Goal: Transaction & Acquisition: Book appointment/travel/reservation

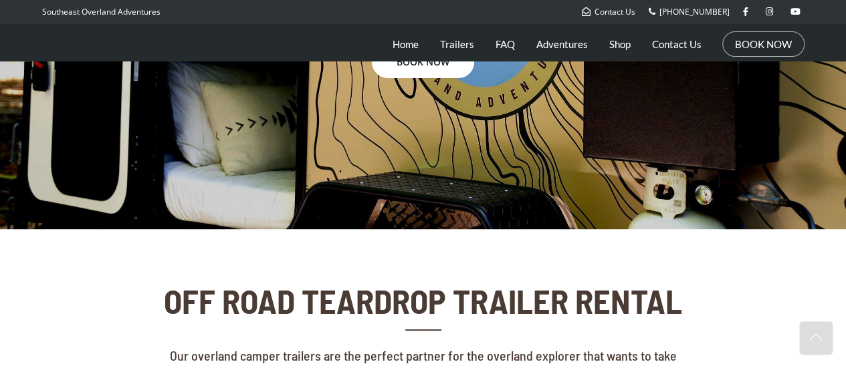
scroll to position [267, 0]
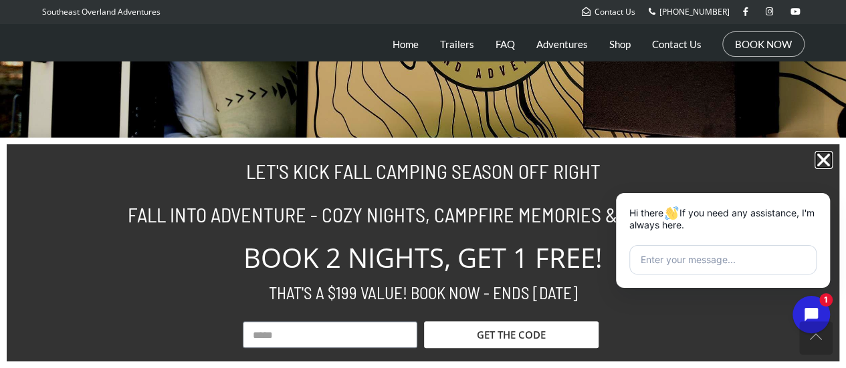
click at [826, 156] on icon "Close" at bounding box center [823, 160] width 18 height 18
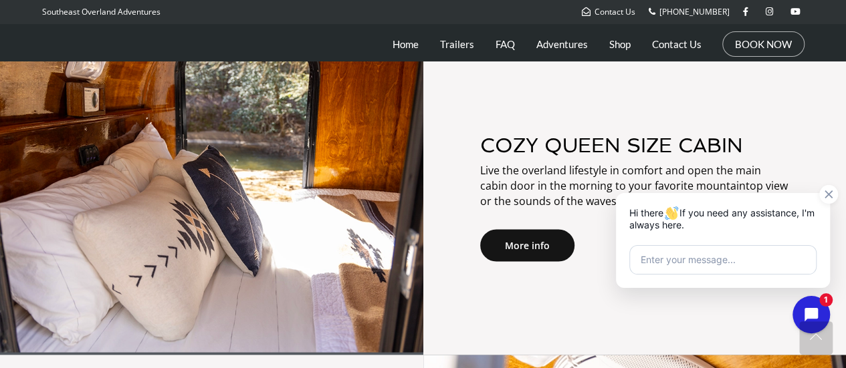
scroll to position [1204, 0]
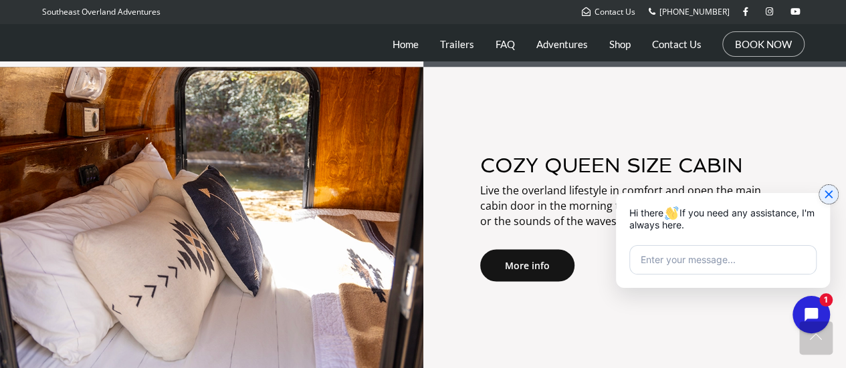
click at [828, 199] on icon "Close chat widget" at bounding box center [828, 194] width 13 height 13
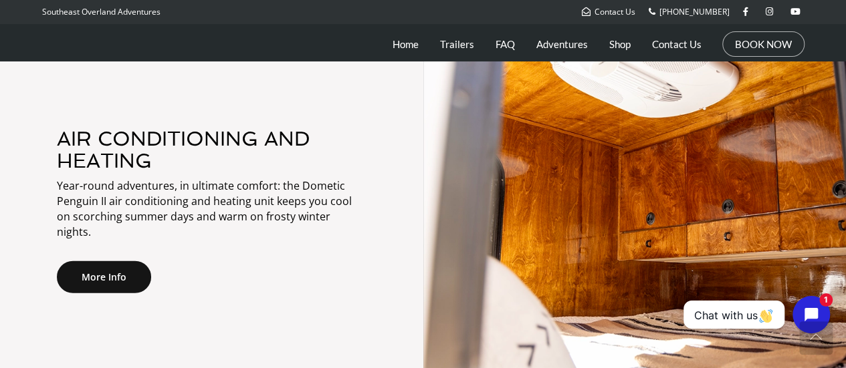
scroll to position [1538, 0]
click at [455, 49] on link "Trailers" at bounding box center [457, 43] width 34 height 33
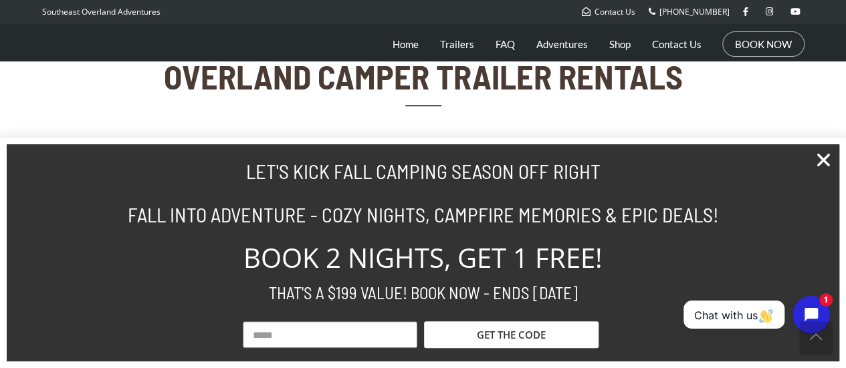
scroll to position [468, 0]
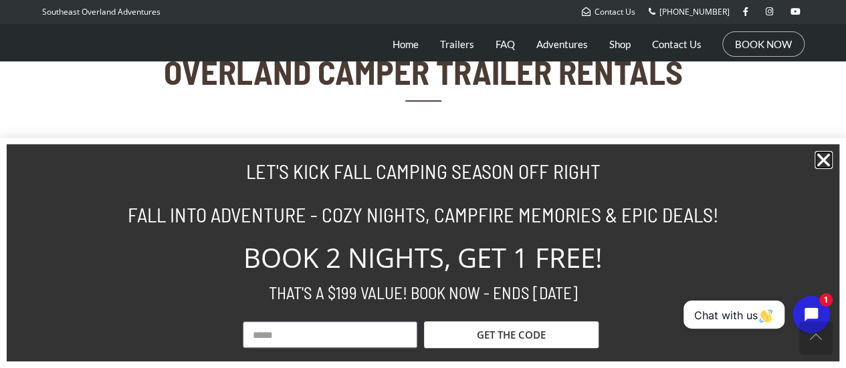
click at [825, 158] on icon "Close" at bounding box center [823, 160] width 18 height 18
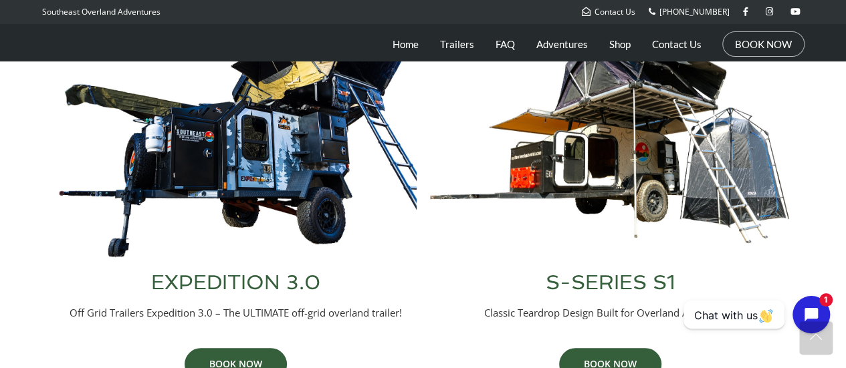
scroll to position [669, 0]
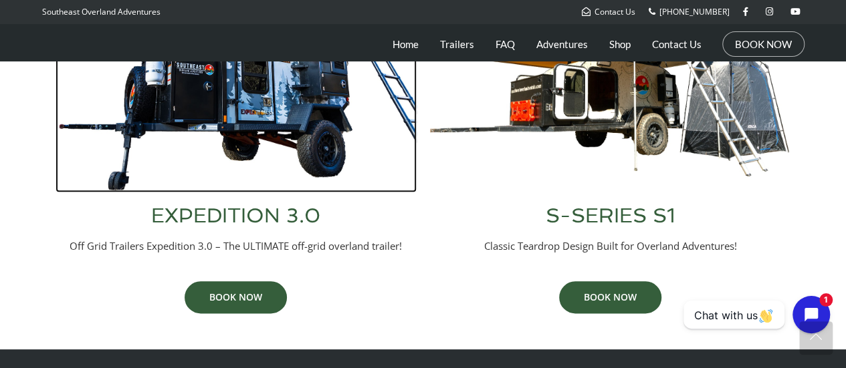
click at [248, 119] on img at bounding box center [235, 69] width 361 height 245
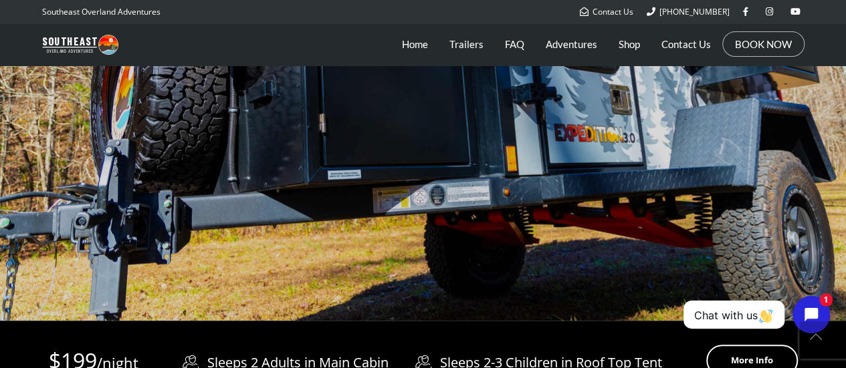
scroll to position [267, 0]
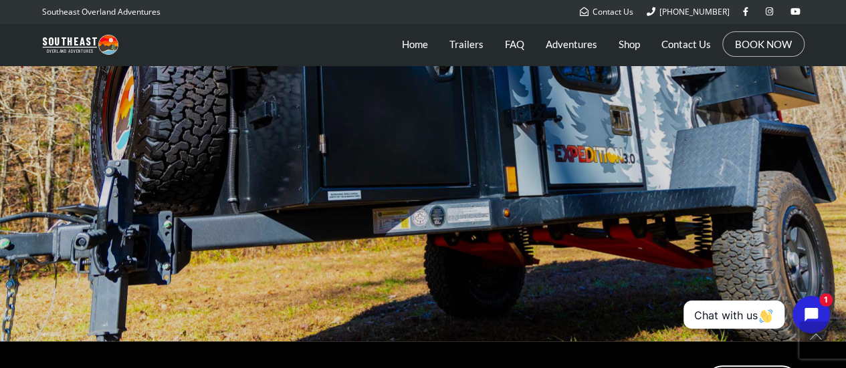
click at [419, 249] on div at bounding box center [423, 108] width 846 height 468
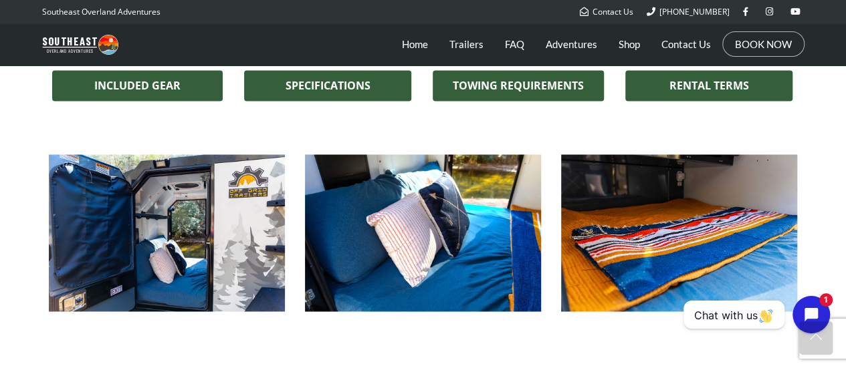
scroll to position [1003, 0]
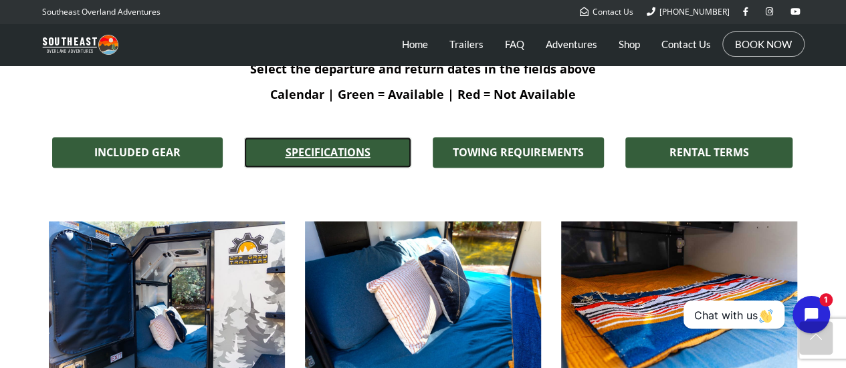
click at [304, 154] on span "SPECIFICATIONS" at bounding box center [328, 152] width 85 height 11
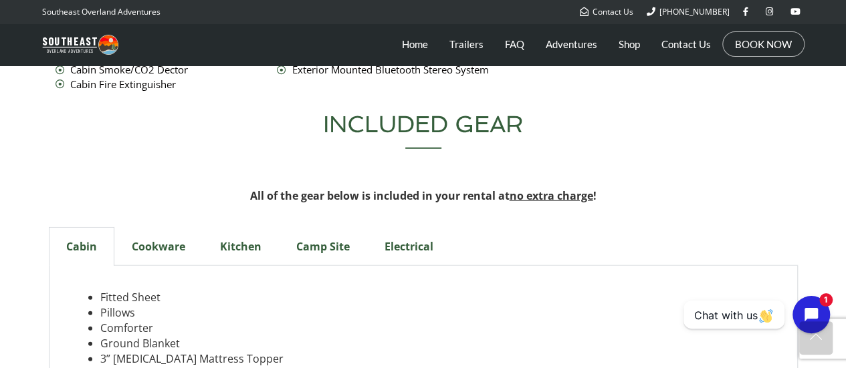
scroll to position [4344, 0]
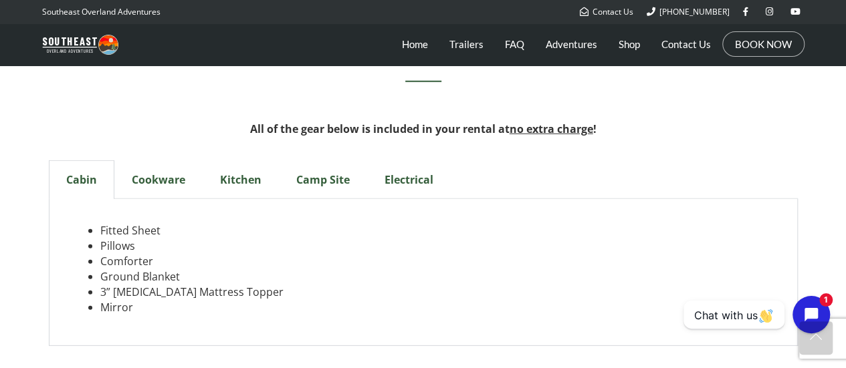
click at [156, 160] on div "Cookware" at bounding box center [158, 179] width 88 height 39
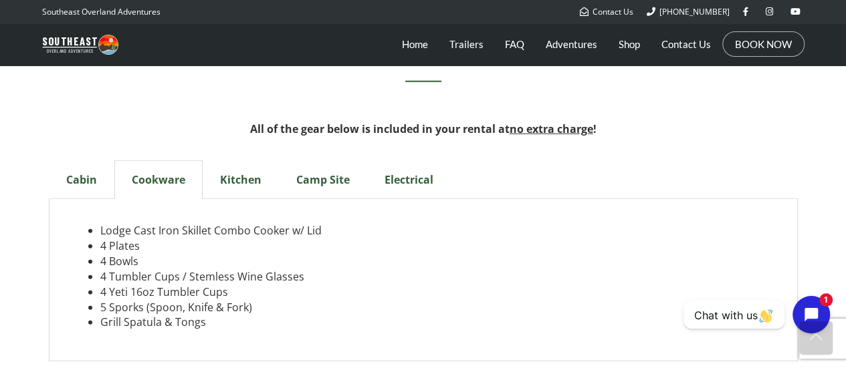
click at [235, 160] on div "Kitchen" at bounding box center [241, 179] width 76 height 39
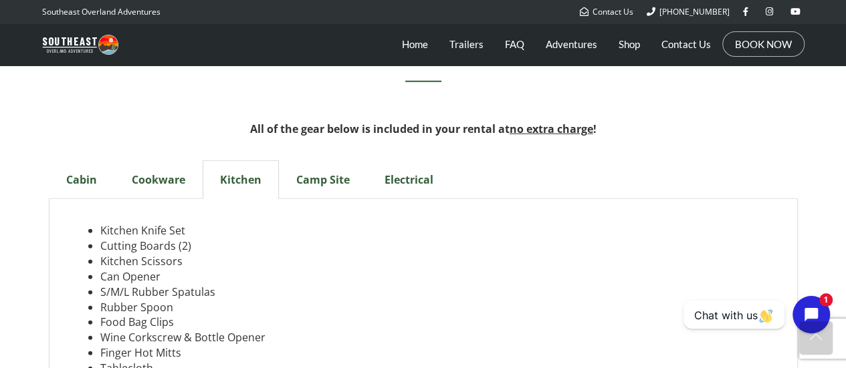
click at [324, 160] on div "Camp Site" at bounding box center [323, 179] width 88 height 39
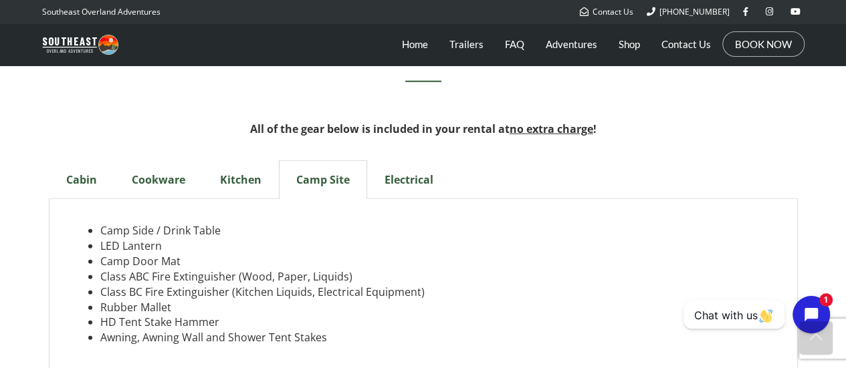
click at [421, 160] on div "Electrical" at bounding box center [409, 179] width 84 height 39
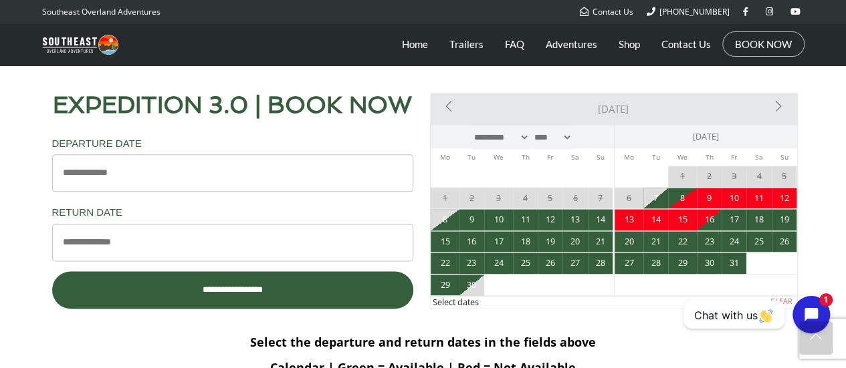
scroll to position [733, 0]
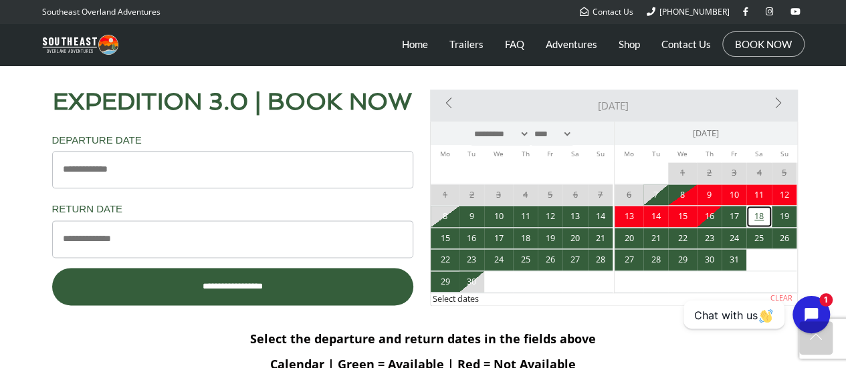
click at [764, 223] on link "18" at bounding box center [758, 216] width 25 height 21
type input "**********"
click at [619, 240] on link "20" at bounding box center [629, 238] width 29 height 21
type input "**********"
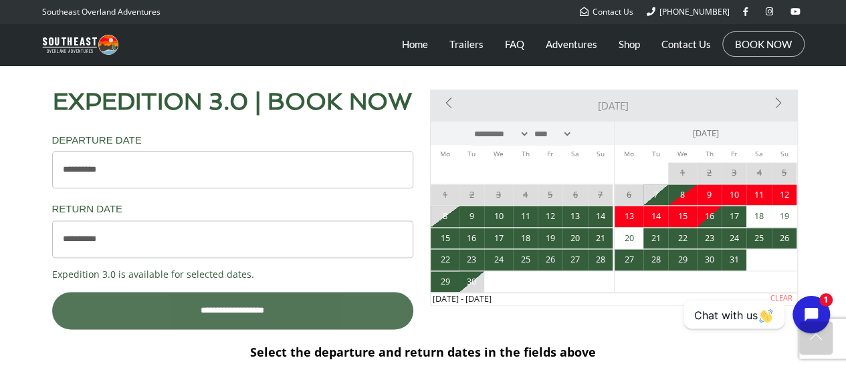
click at [275, 316] on input "**********" at bounding box center [232, 310] width 361 height 37
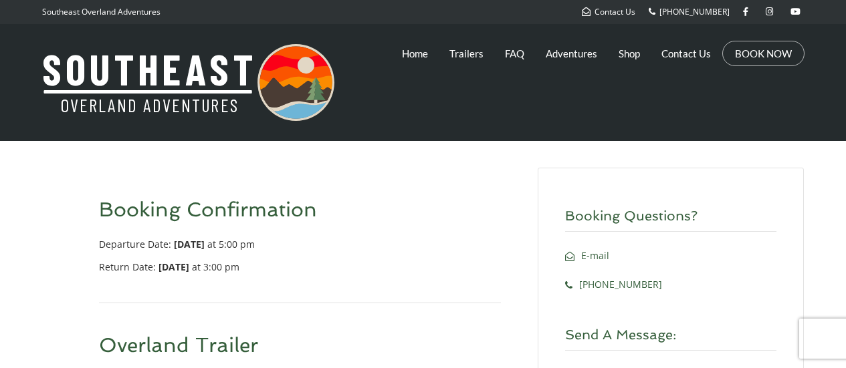
select select "*"
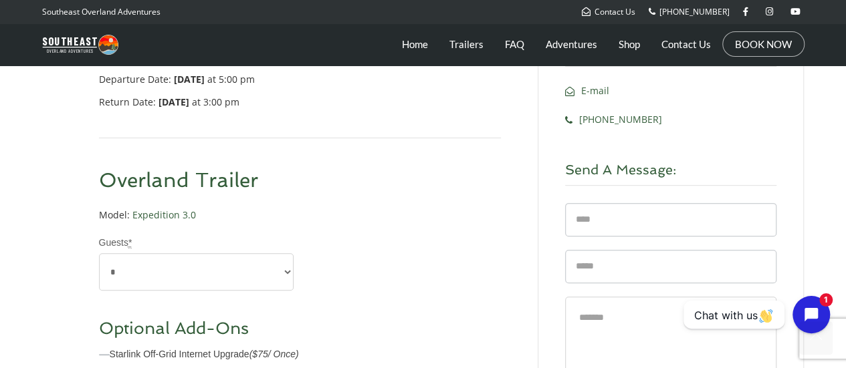
scroll to position [267, 0]
